Goal: Use online tool/utility

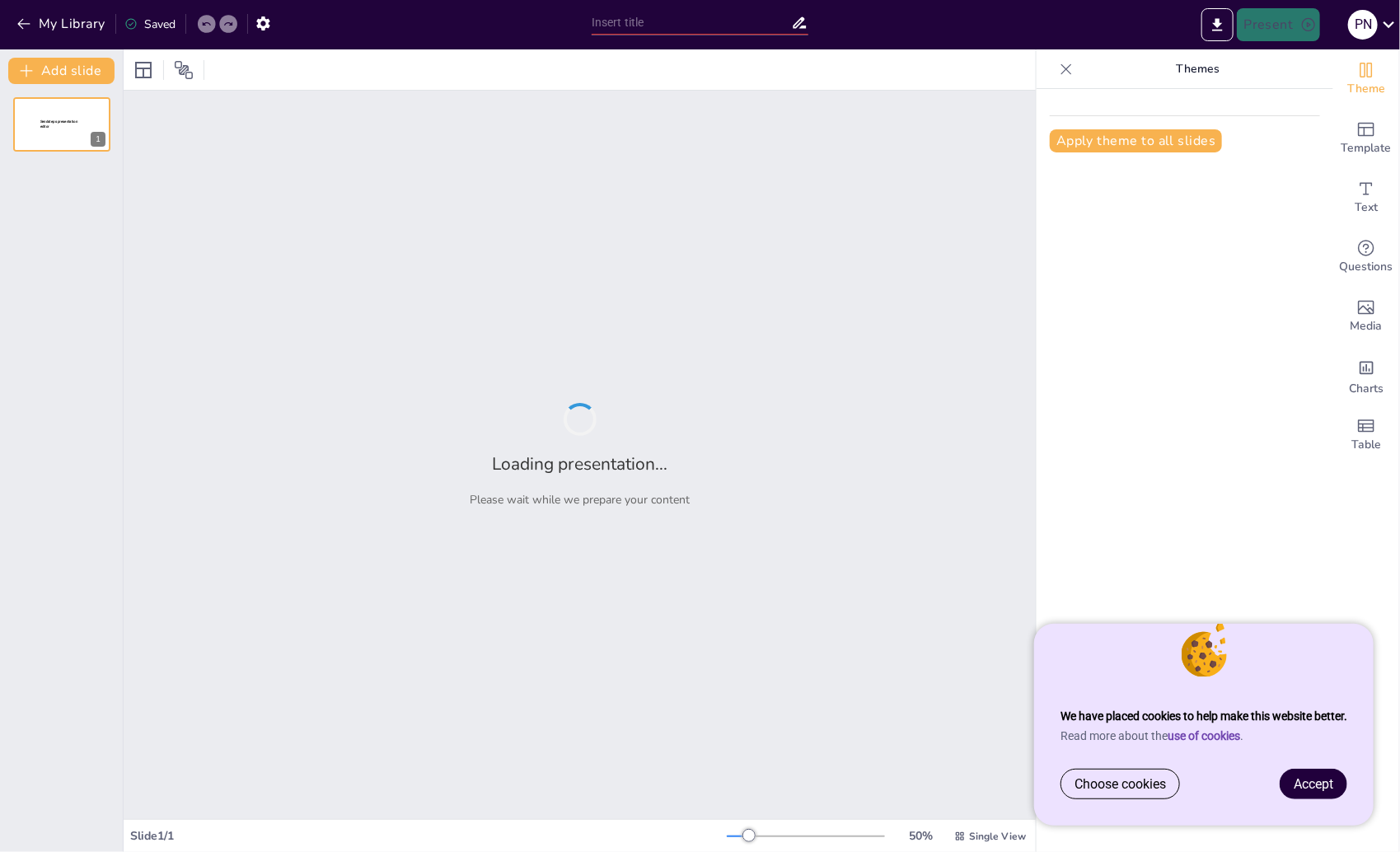
type input "Aika ja Palaverit: Vähemmän Kokouksia, Enemmän Tuloksia"
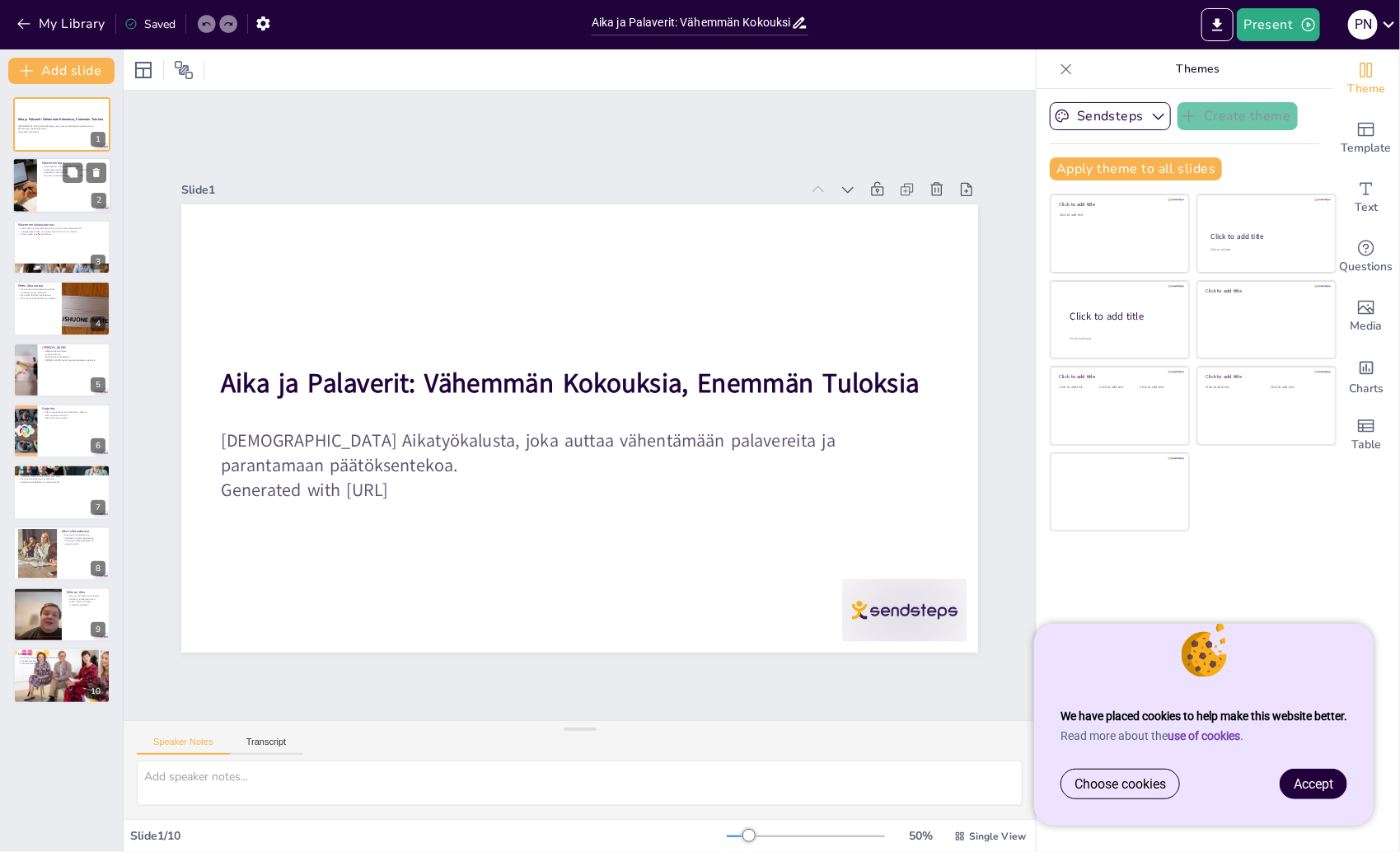
click at [61, 164] on p "Palaverien kipu" at bounding box center [74, 163] width 65 height 5
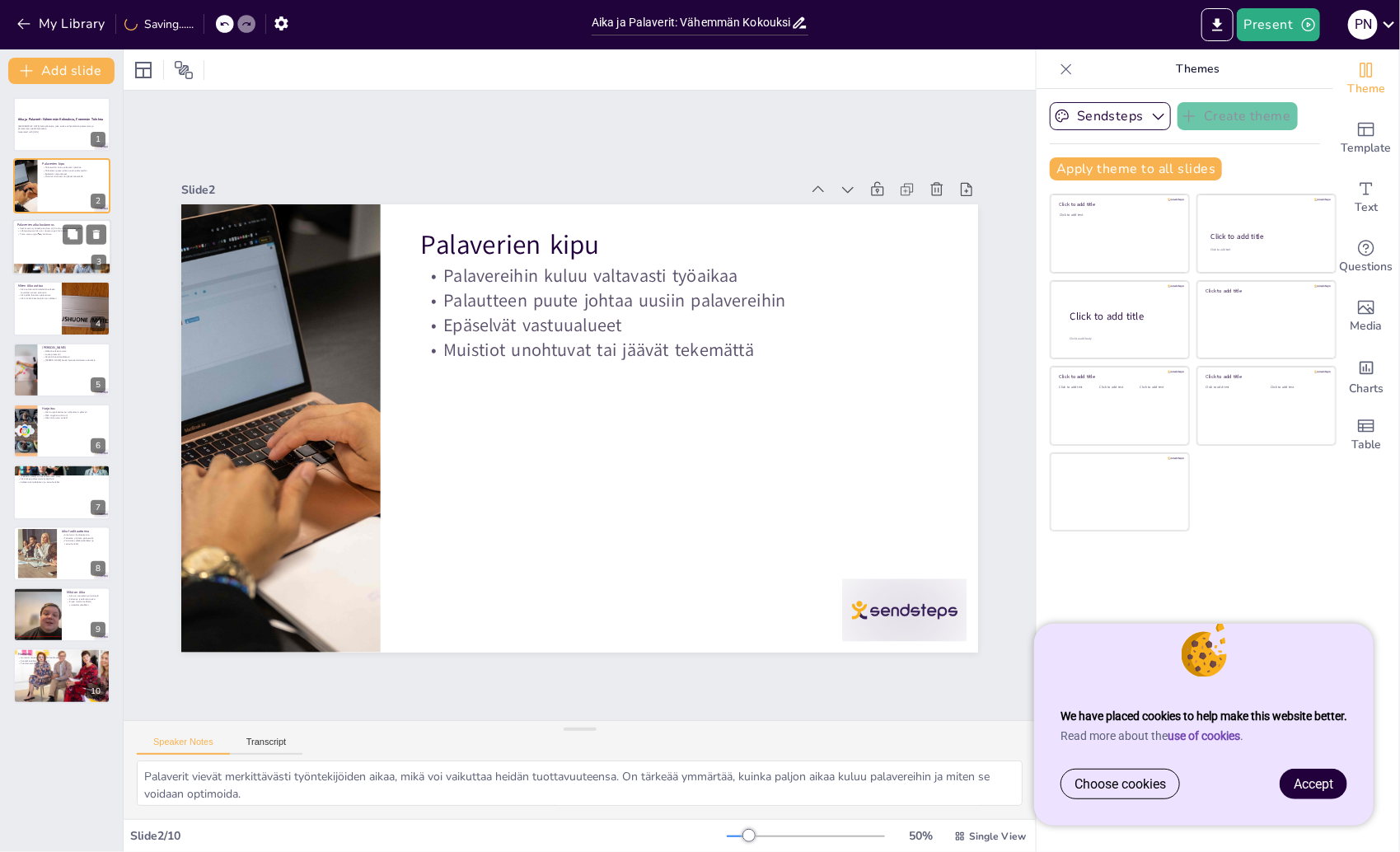
click at [43, 246] on div at bounding box center [62, 247] width 99 height 56
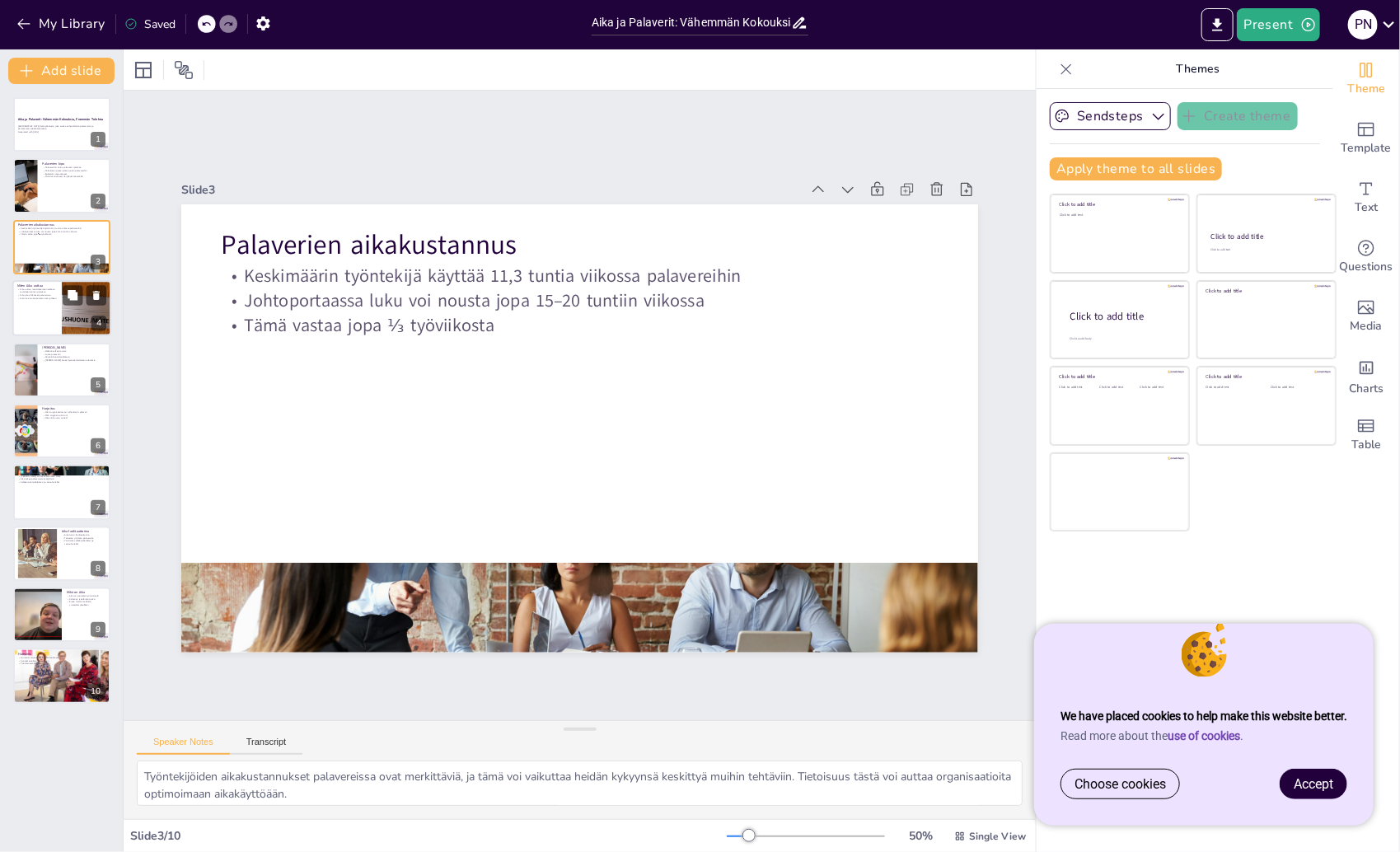
click at [42, 310] on div at bounding box center [62, 308] width 99 height 56
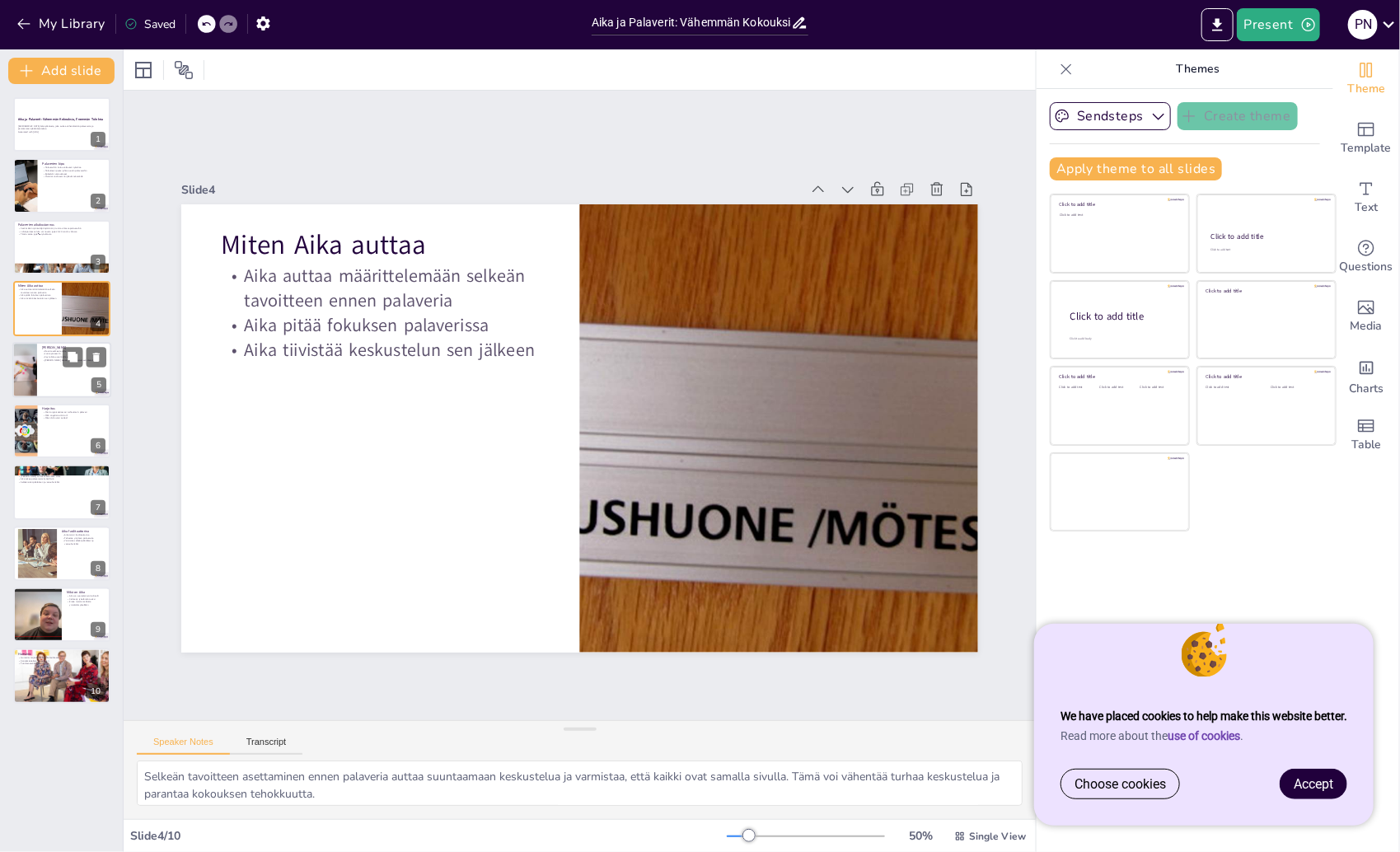
click at [45, 378] on div at bounding box center [62, 370] width 99 height 56
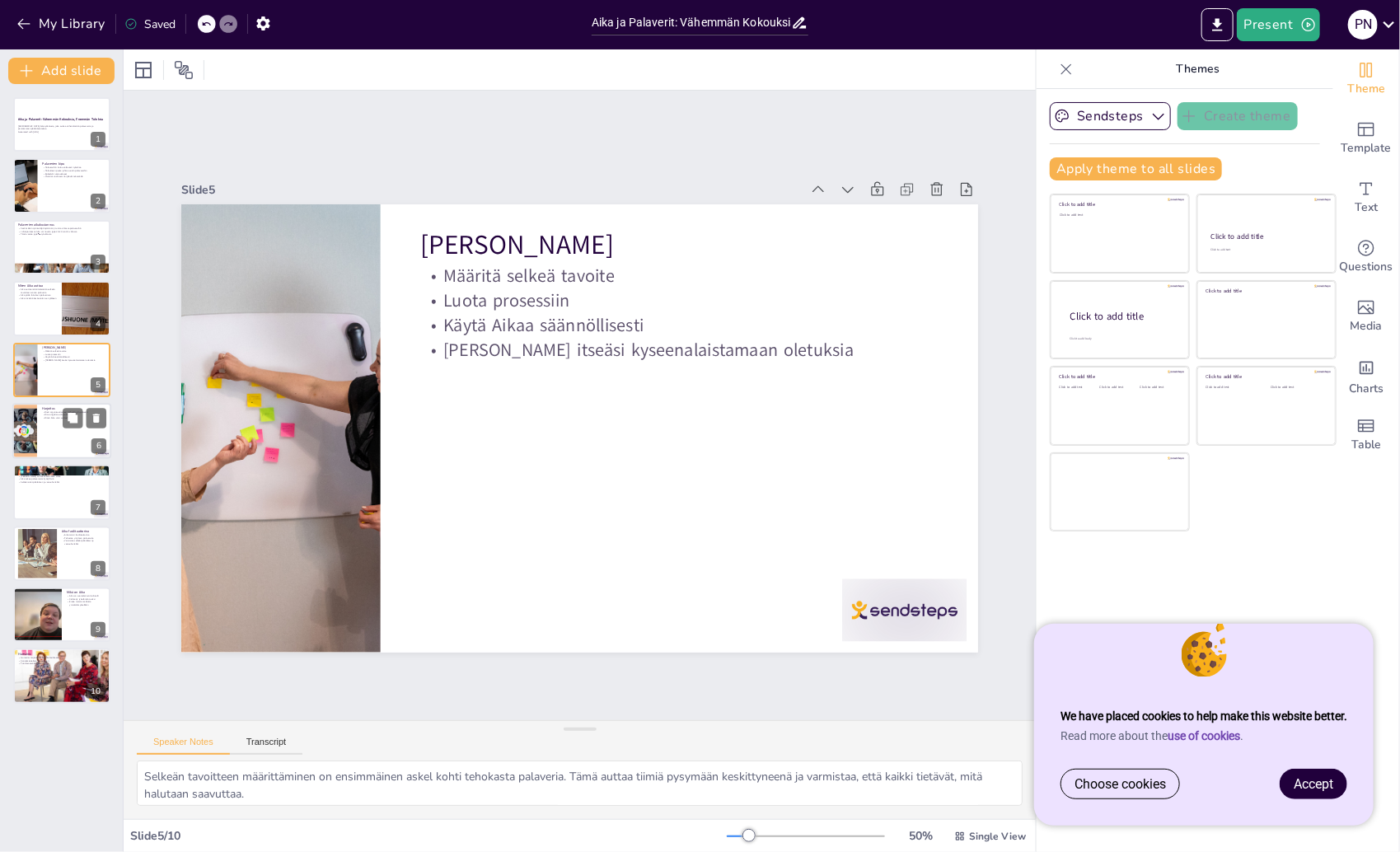
click at [56, 442] on div at bounding box center [62, 431] width 99 height 56
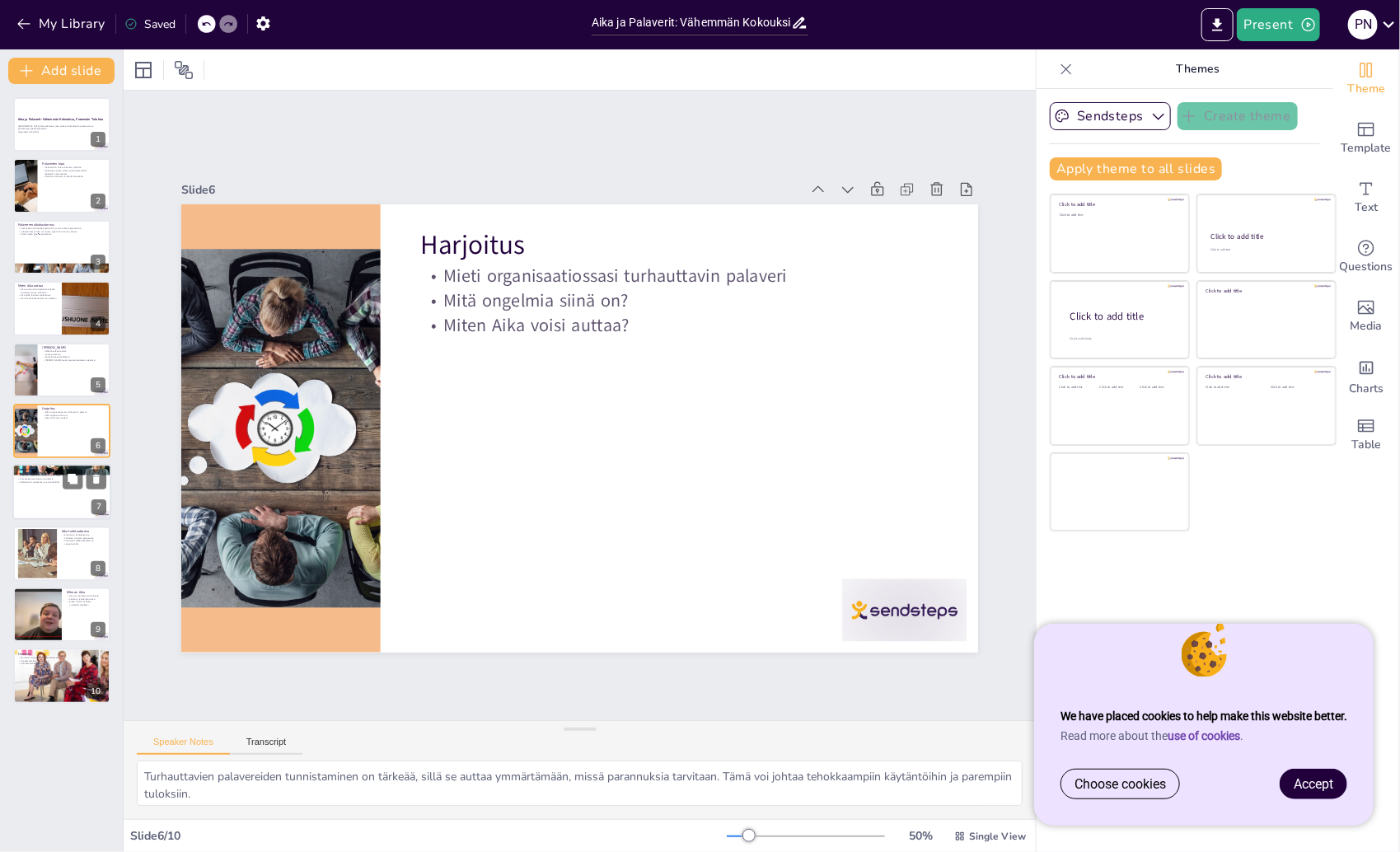
click at [55, 499] on div at bounding box center [62, 493] width 99 height 56
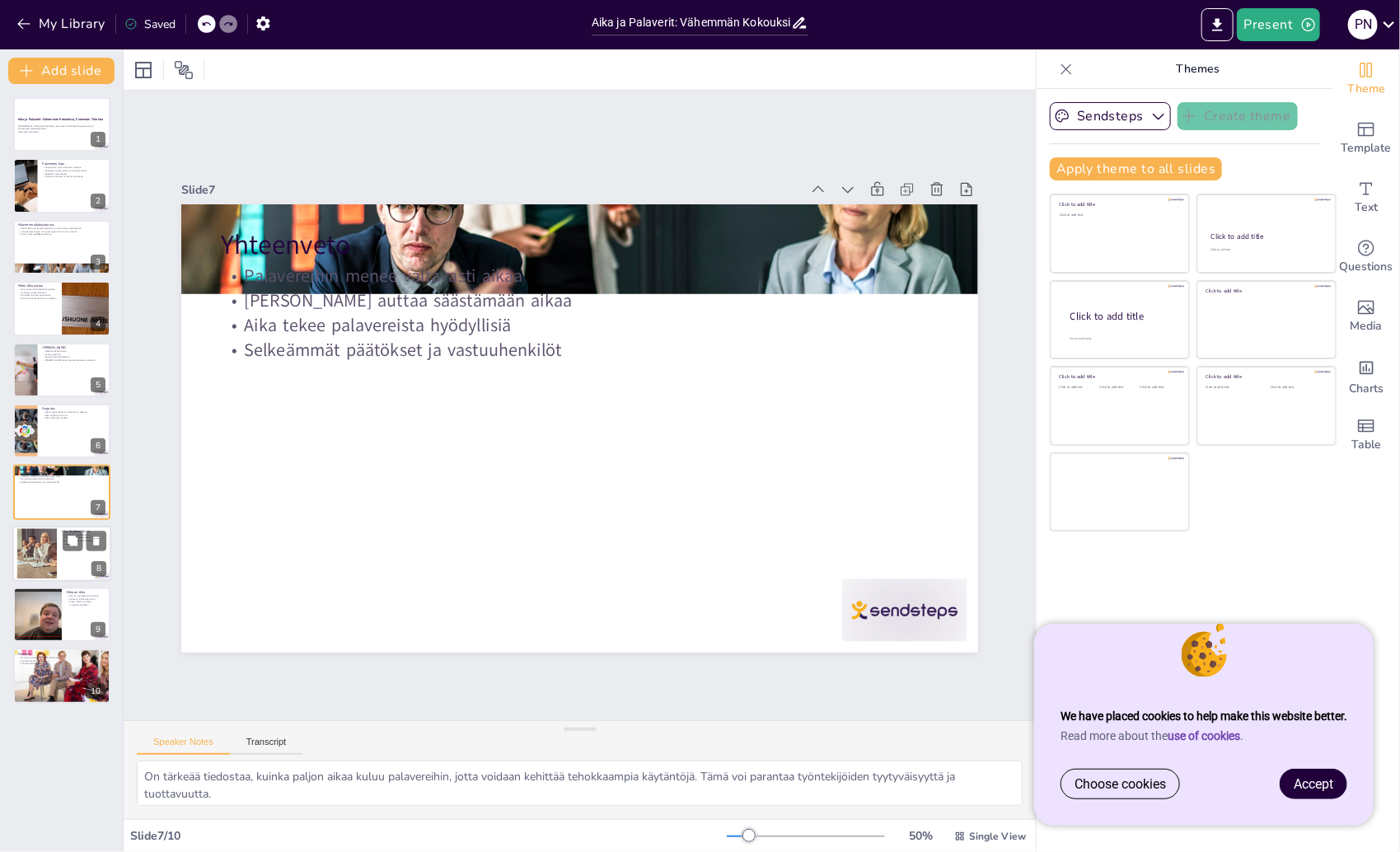
click at [74, 571] on div at bounding box center [62, 554] width 99 height 56
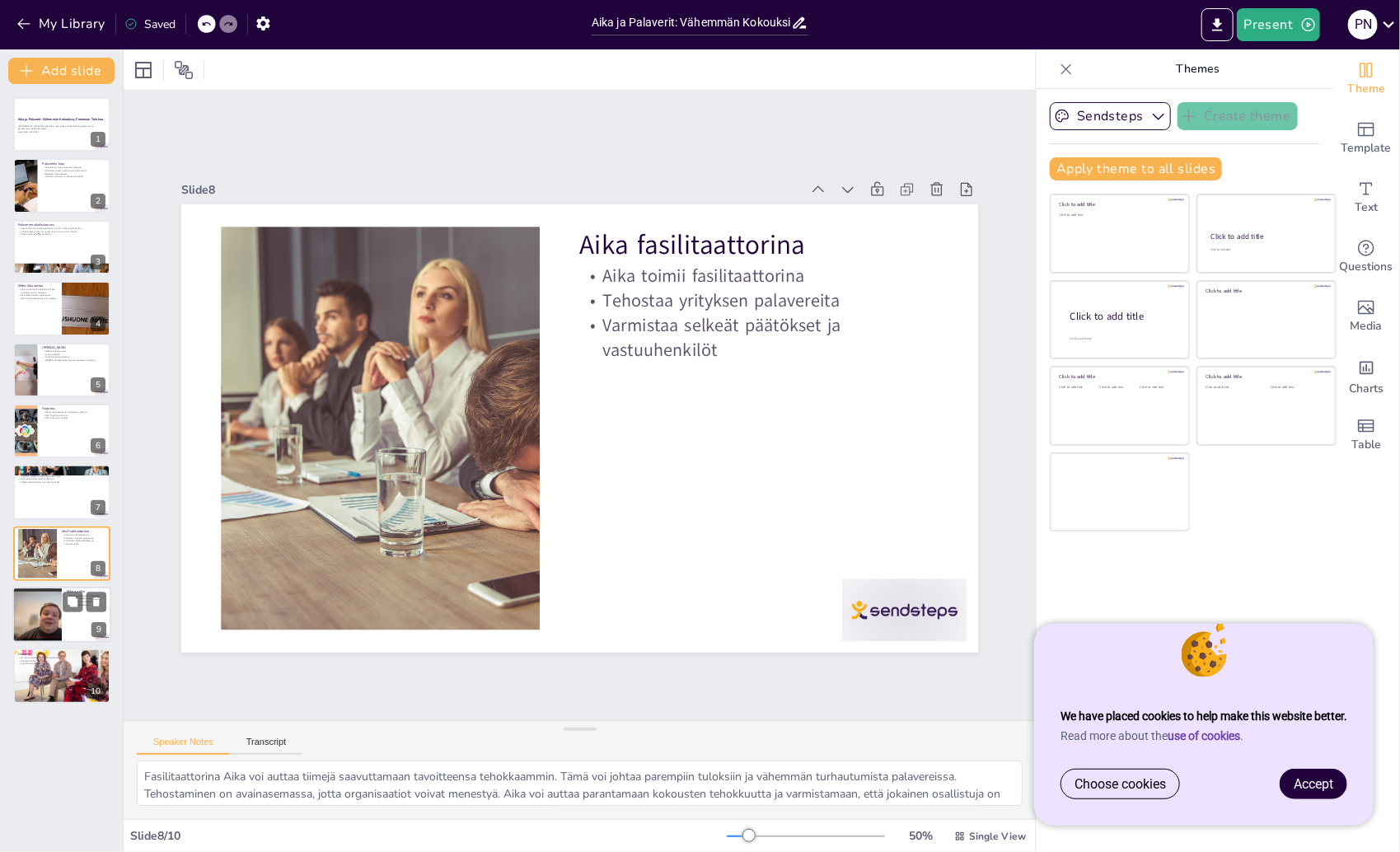
click at [72, 619] on div at bounding box center [62, 615] width 99 height 56
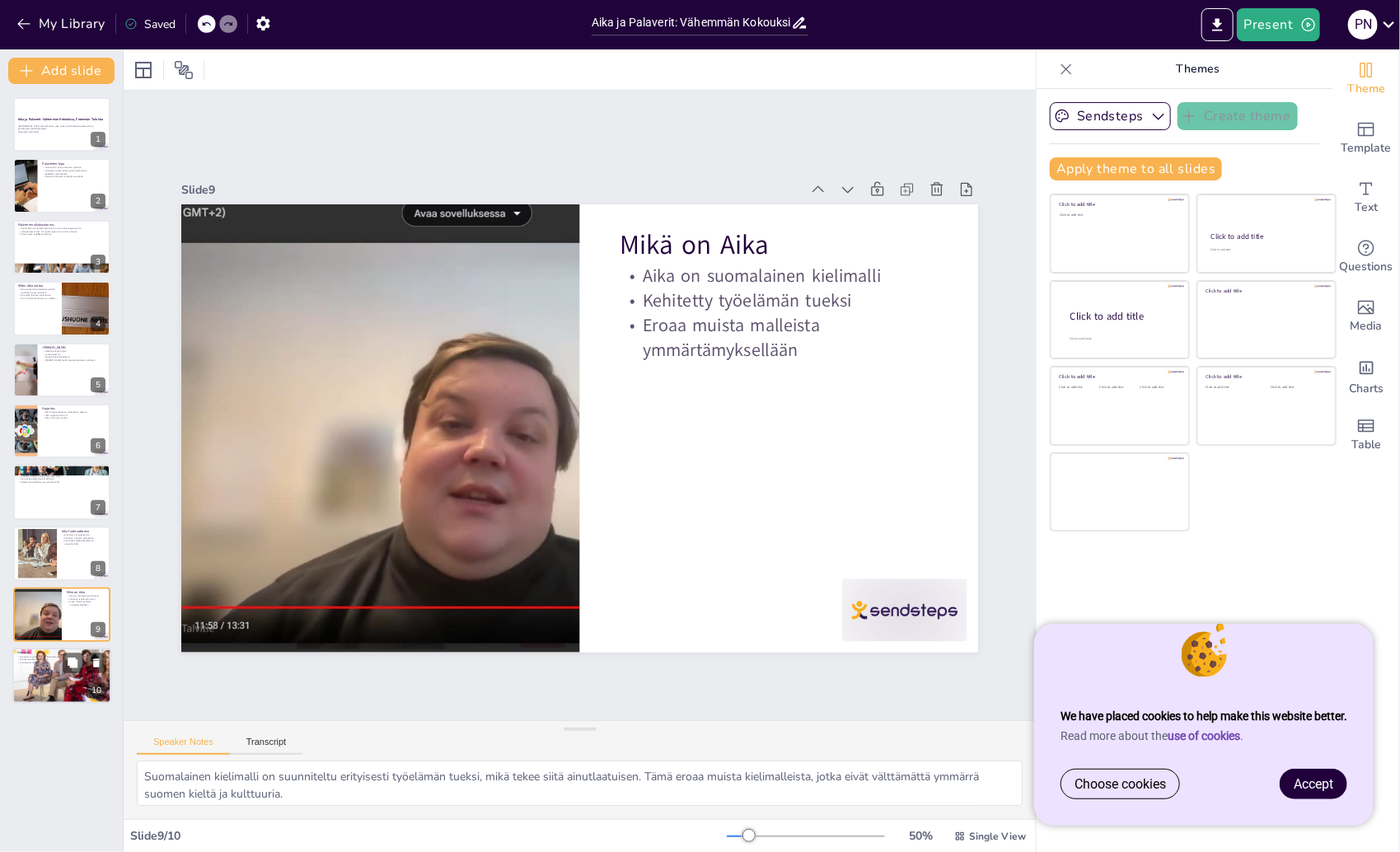
click at [36, 675] on div at bounding box center [62, 675] width 99 height 65
type textarea "Humainic on kehittänyt älykkään AI-fasilitaation, joka voi parantaa palavereide…"
